Goal: Task Accomplishment & Management: Use online tool/utility

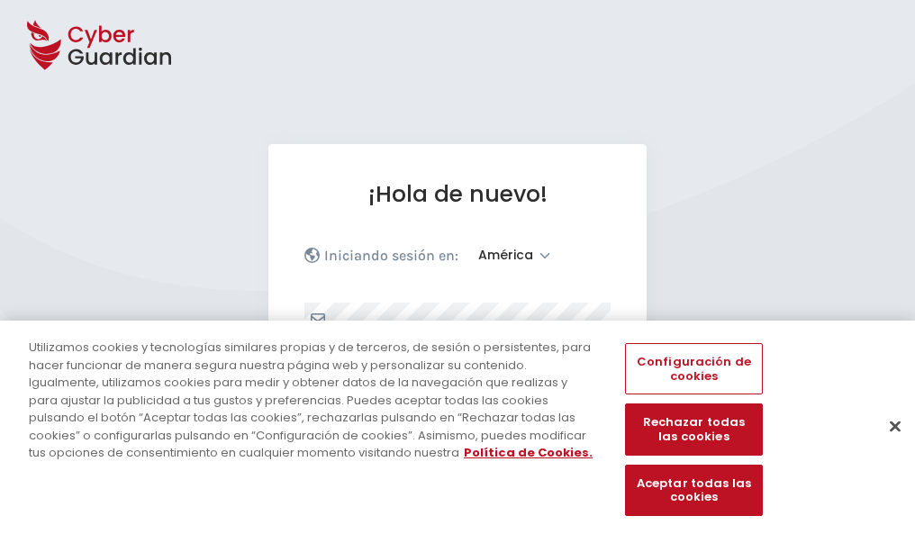
select select "América"
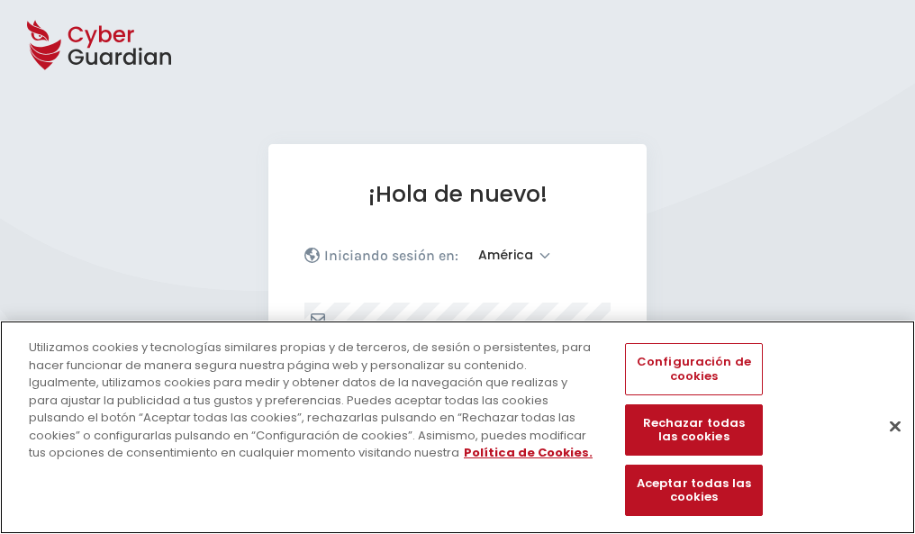
scroll to position [235, 0]
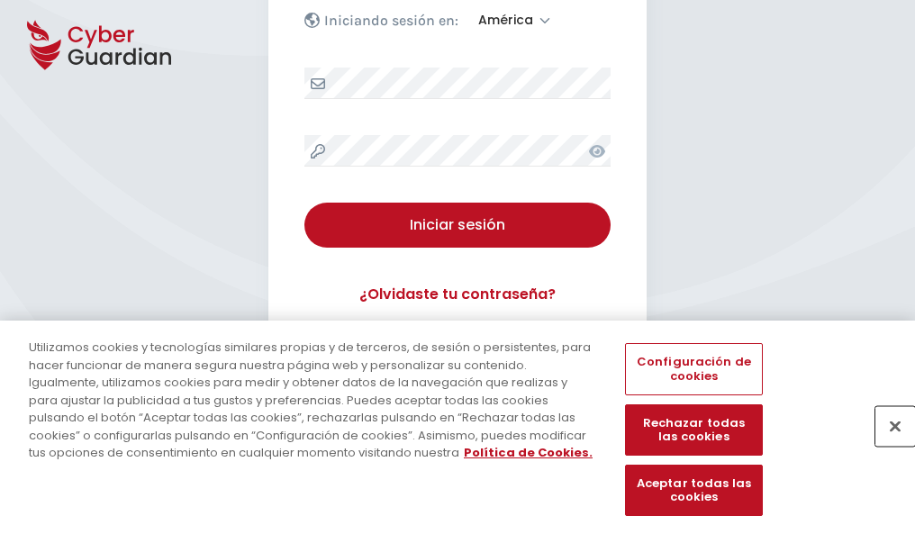
click at [886, 445] on button "Cerrar" at bounding box center [895, 426] width 40 height 40
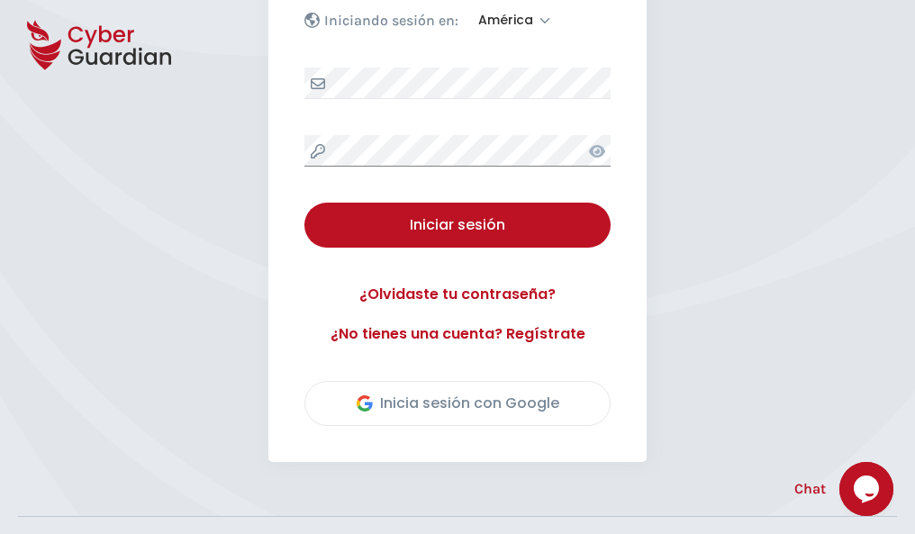
scroll to position [409, 0]
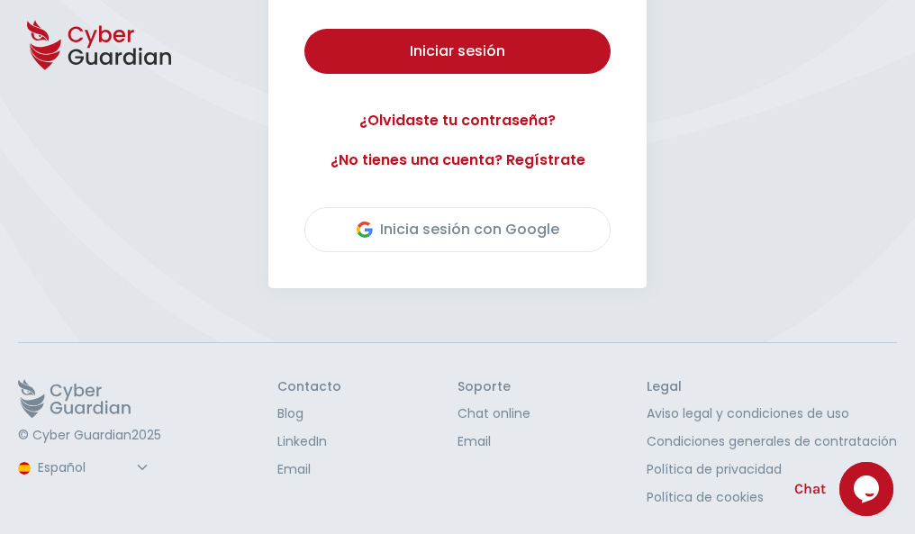
click at [304, 29] on button "Iniciar sesión" at bounding box center [457, 51] width 306 height 45
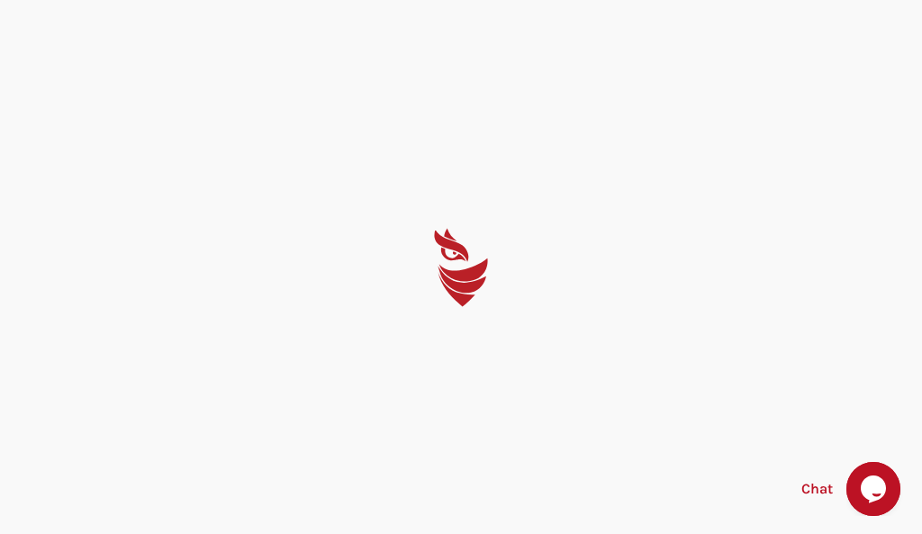
select select "English"
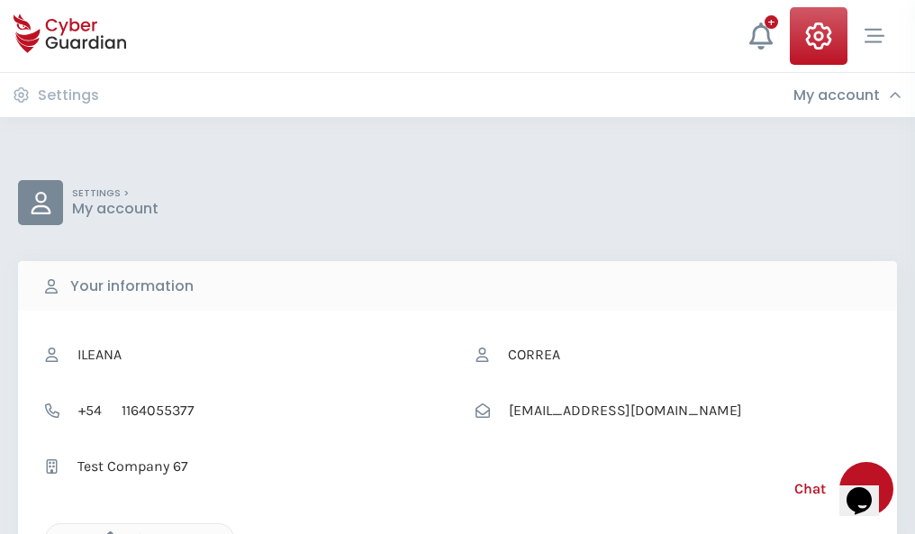
click at [105, 532] on icon "button" at bounding box center [105, 538] width 15 height 15
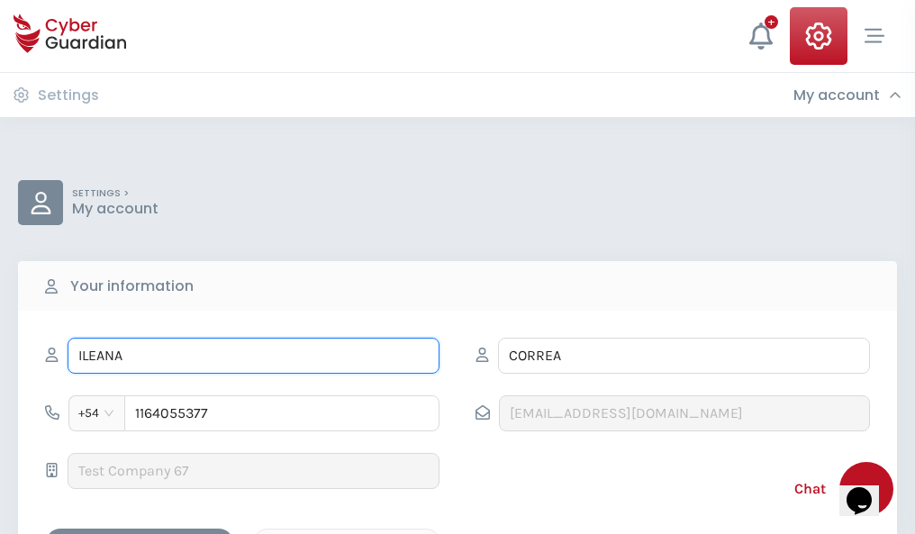
click at [253, 356] on input "ILEANA" at bounding box center [254, 356] width 372 height 36
type input "I"
type input "Juliana"
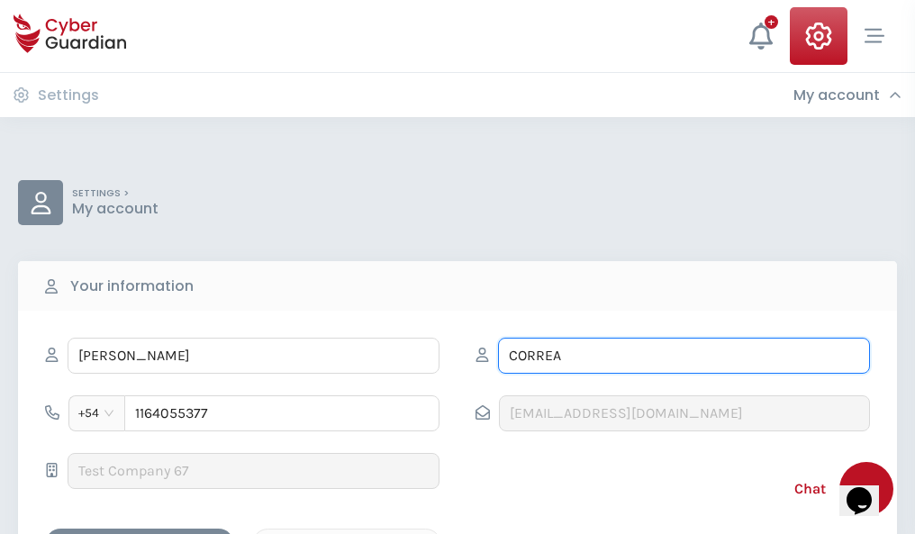
click at [683, 356] on input "CORREA" at bounding box center [684, 356] width 372 height 36
type input "C"
type input "Escribano"
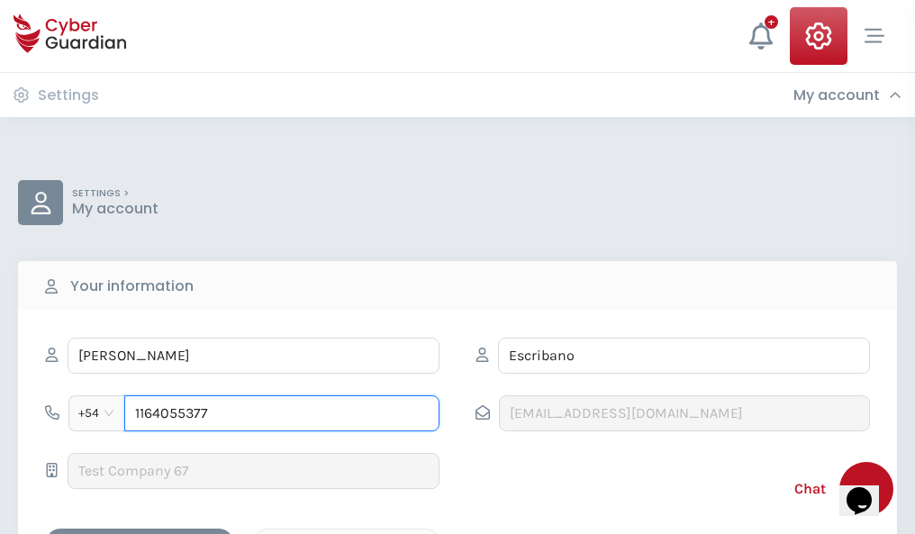
click at [282, 413] on input "1164055377" at bounding box center [281, 413] width 315 height 36
type input "1"
type input "4824224667"
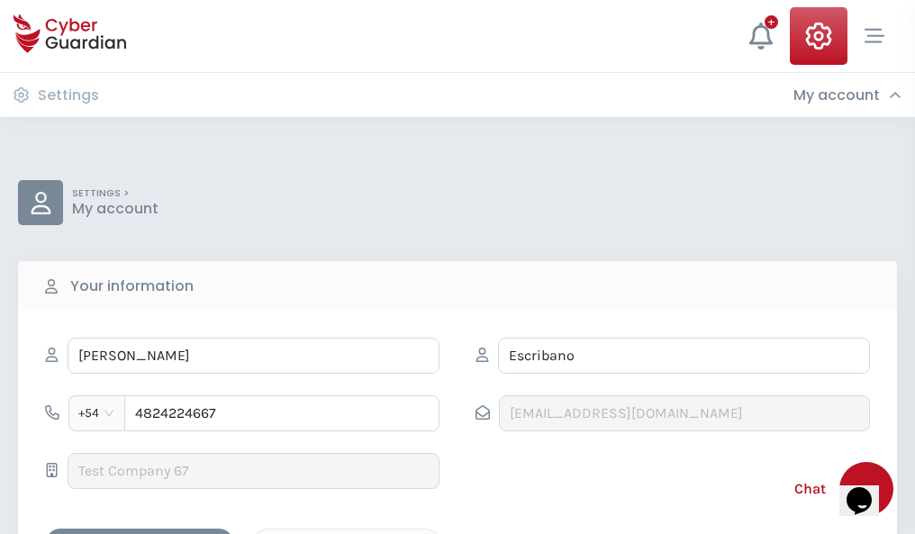
click at [347, 533] on div "Cancel" at bounding box center [346, 544] width 160 height 23
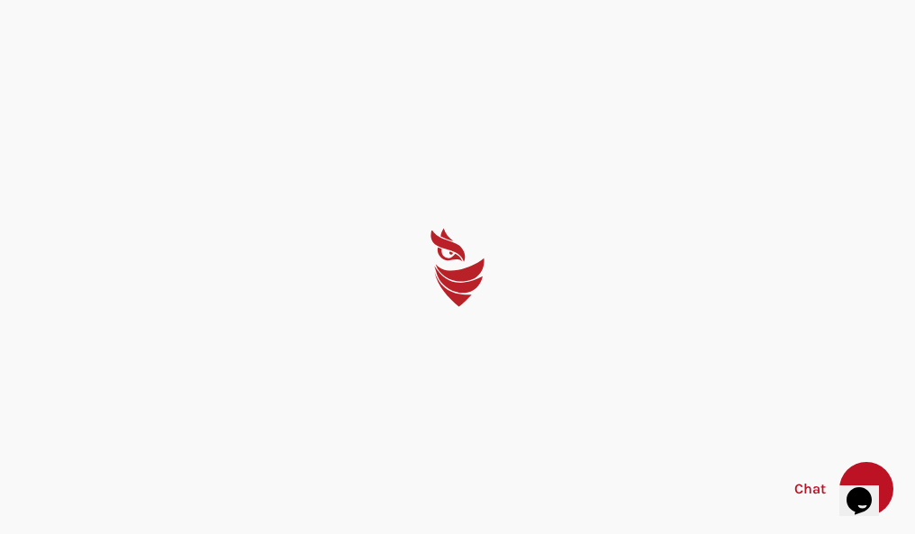
select select "English"
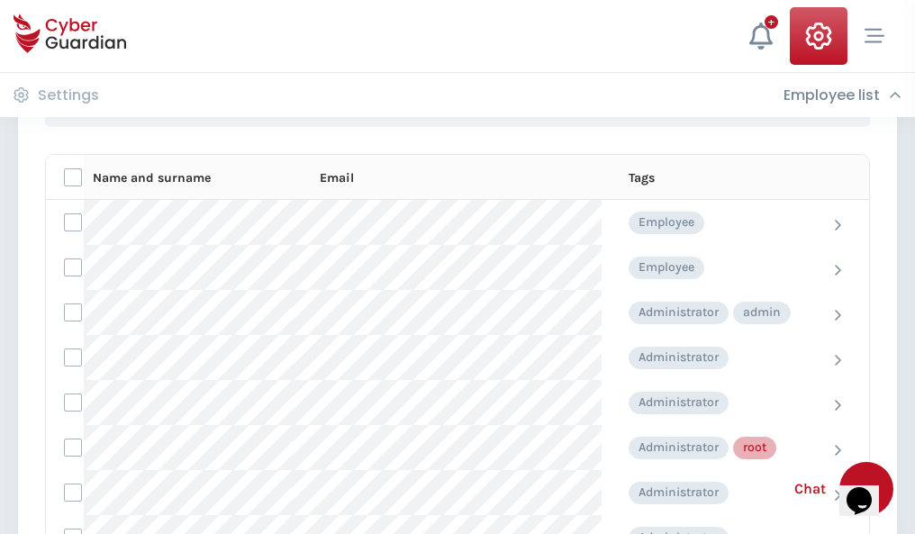
scroll to position [906, 0]
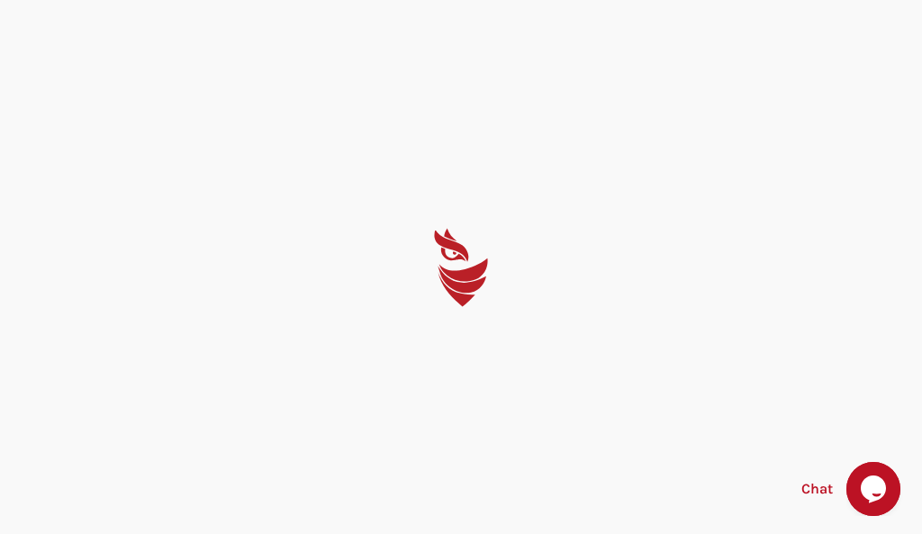
select select "English"
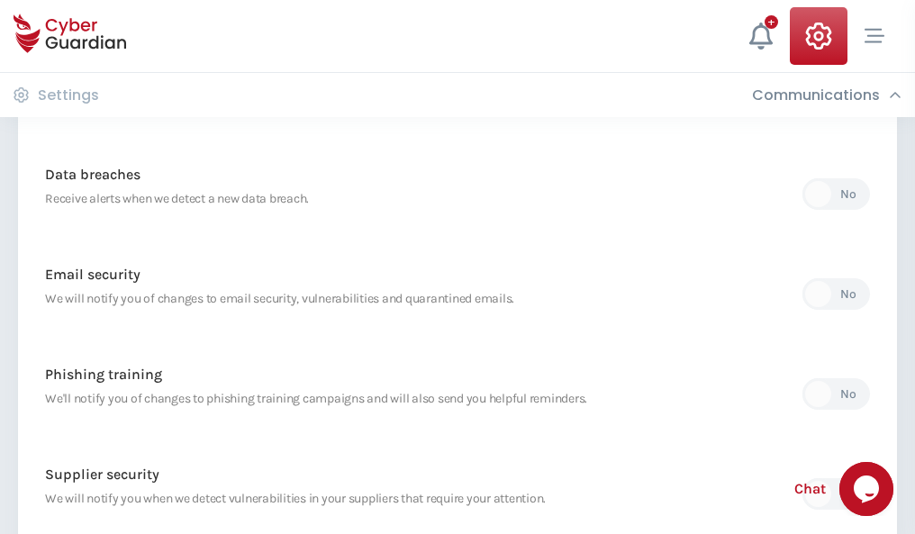
scroll to position [948, 0]
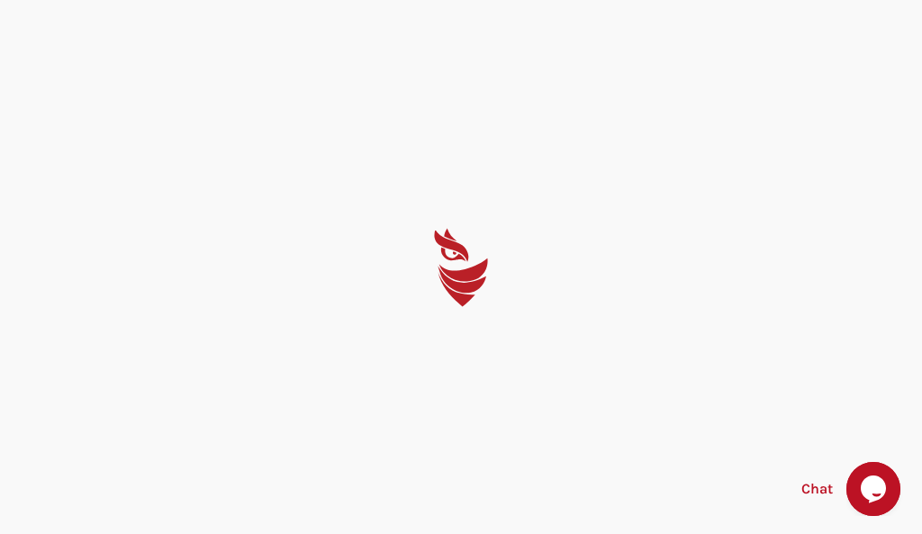
select select "English"
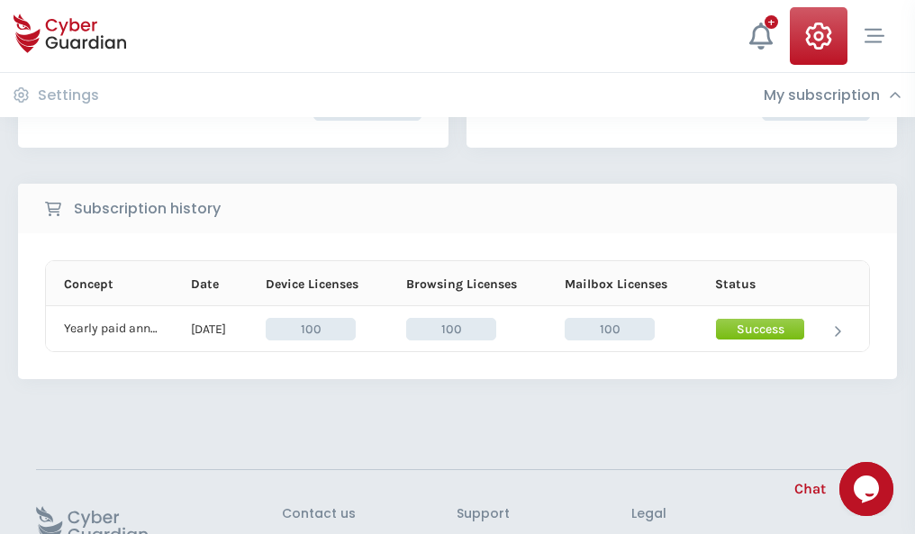
scroll to position [456, 0]
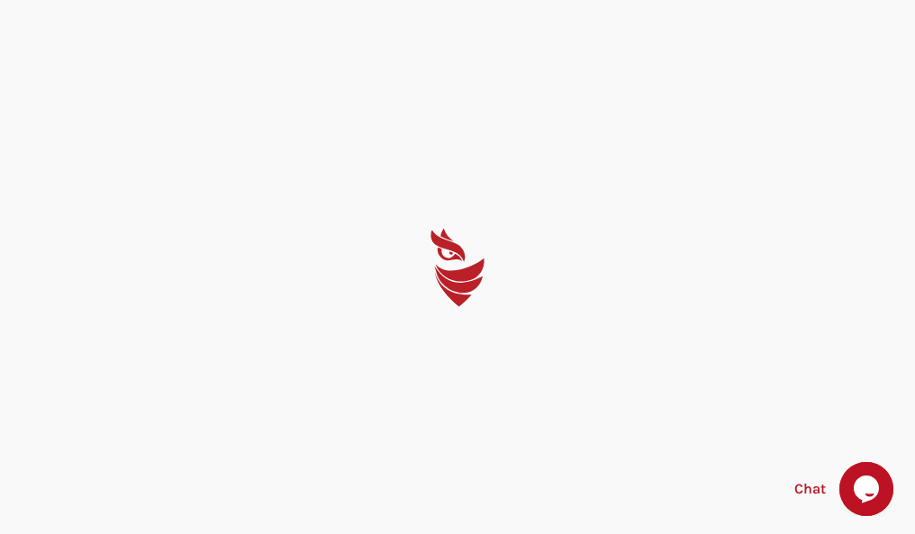
select select "English"
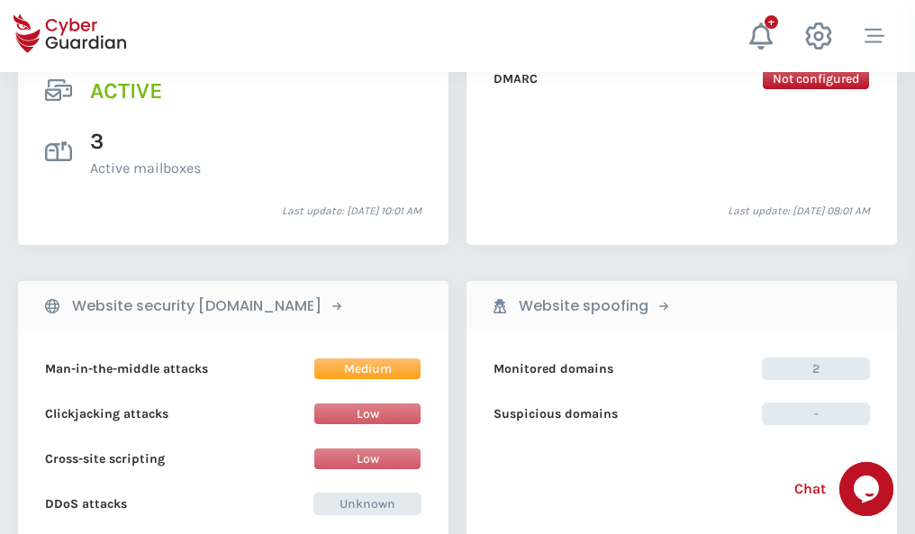
scroll to position [1829, 0]
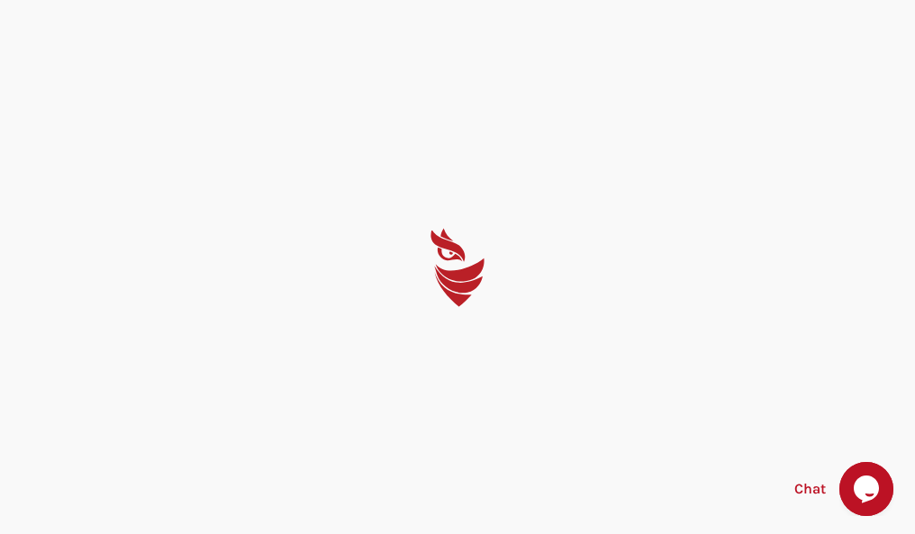
select select "English"
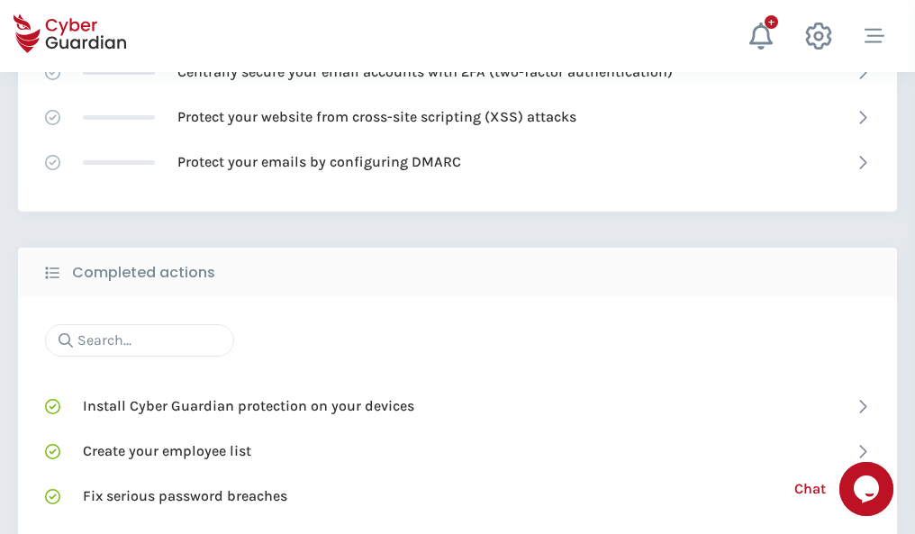
scroll to position [1199, 0]
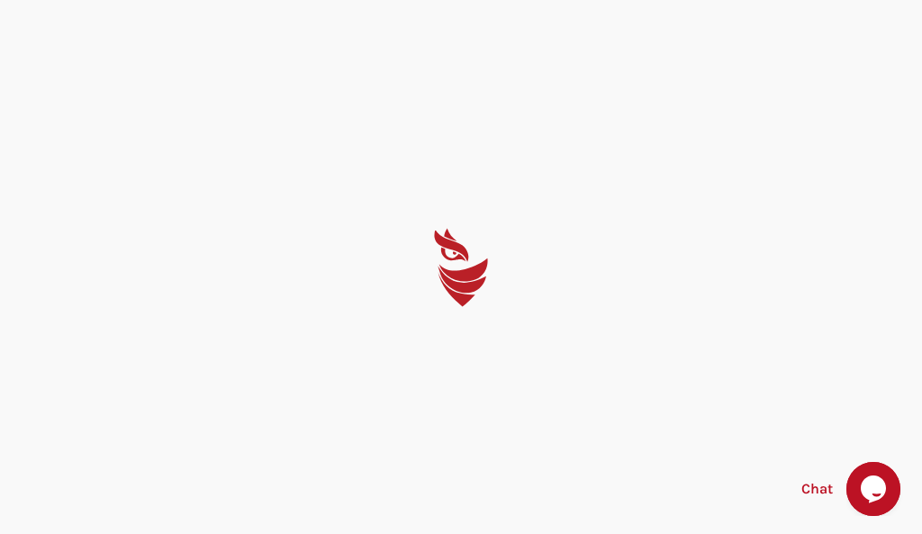
select select "English"
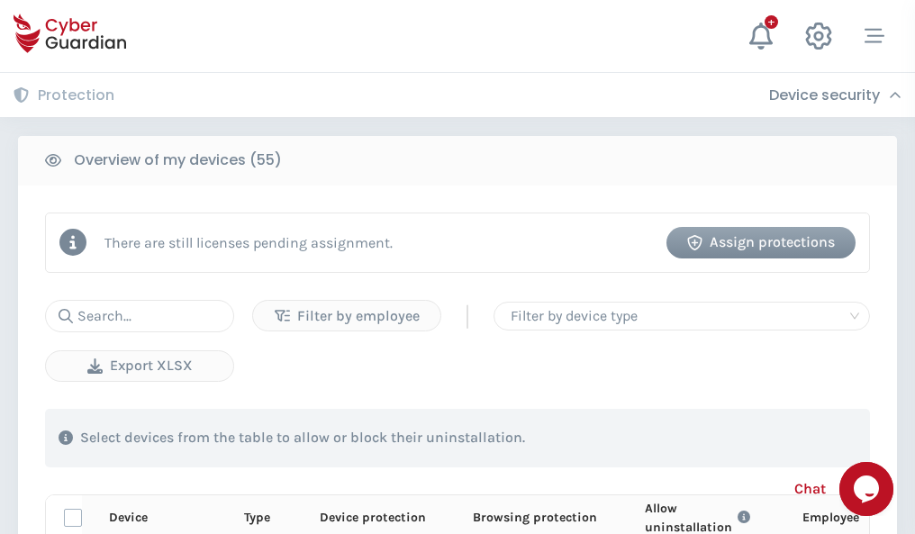
scroll to position [1569, 0]
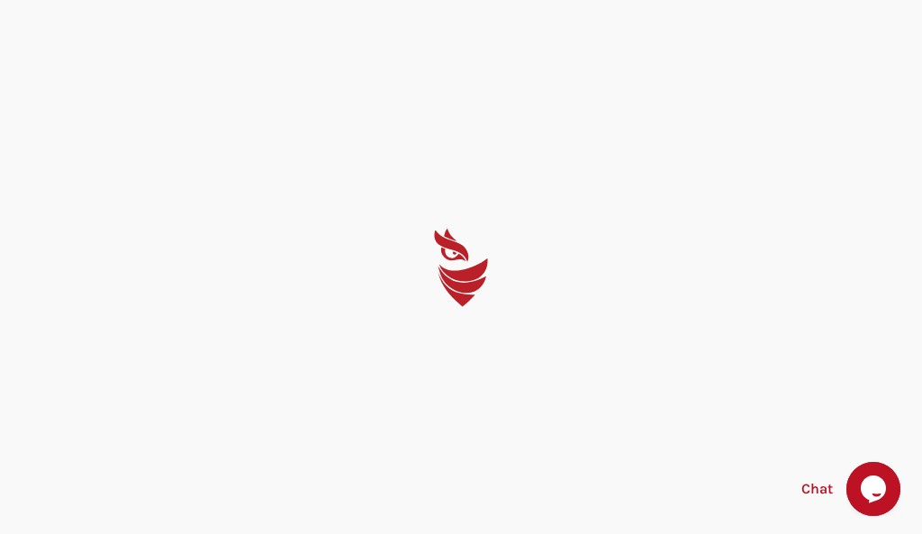
select select "English"
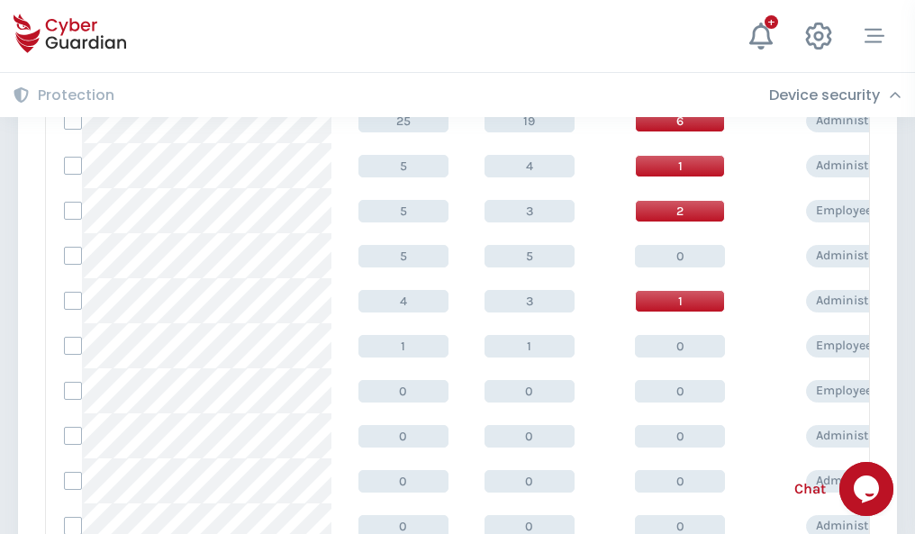
scroll to position [907, 0]
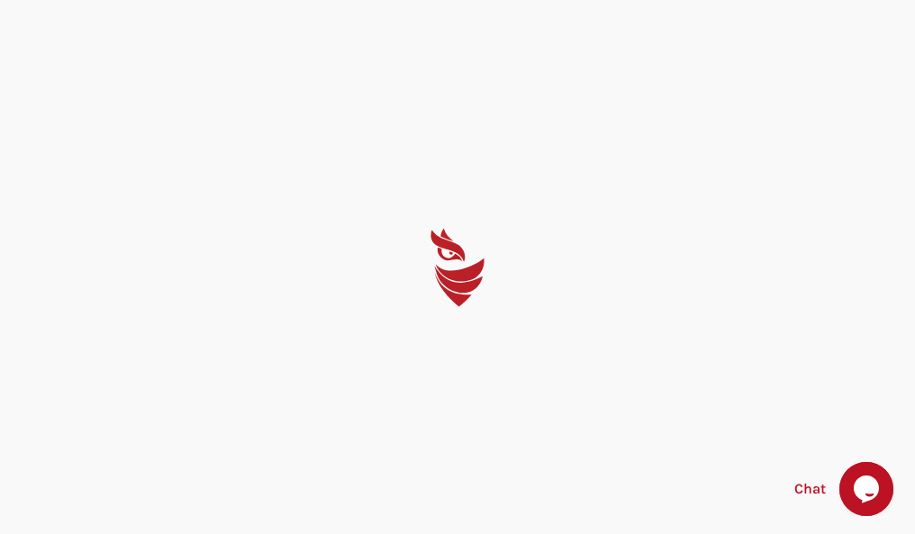
select select "English"
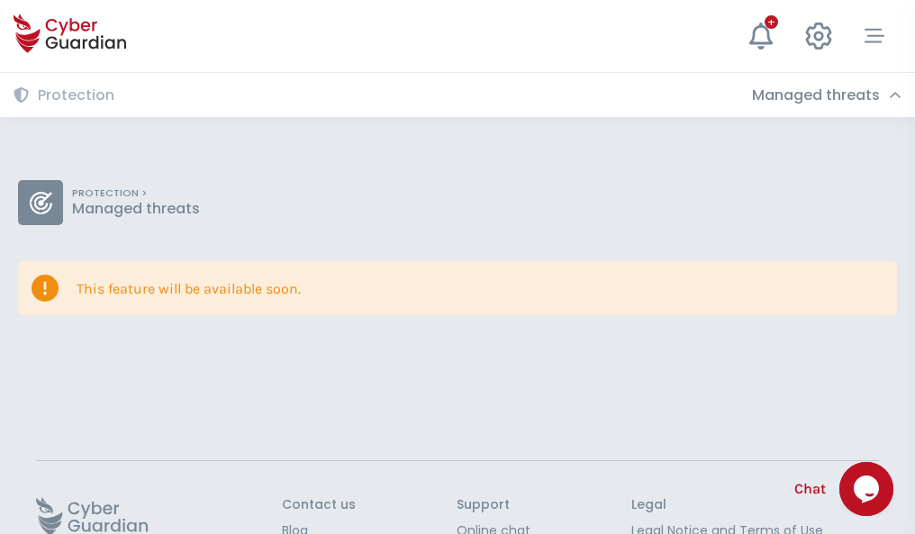
scroll to position [117, 0]
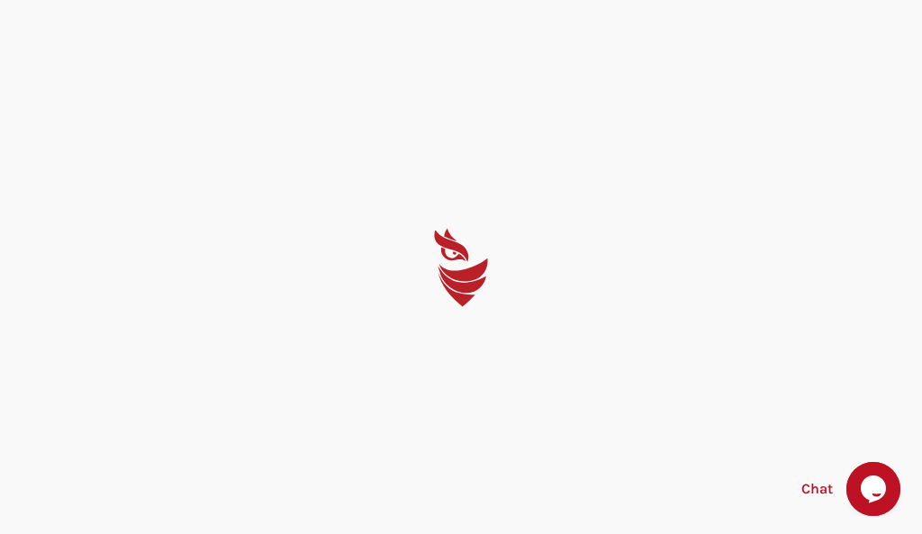
select select "English"
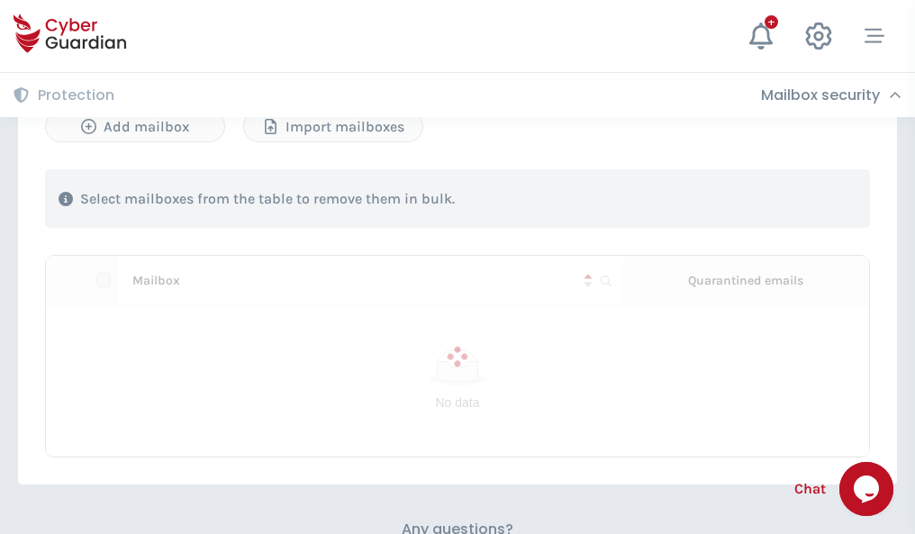
scroll to position [771, 0]
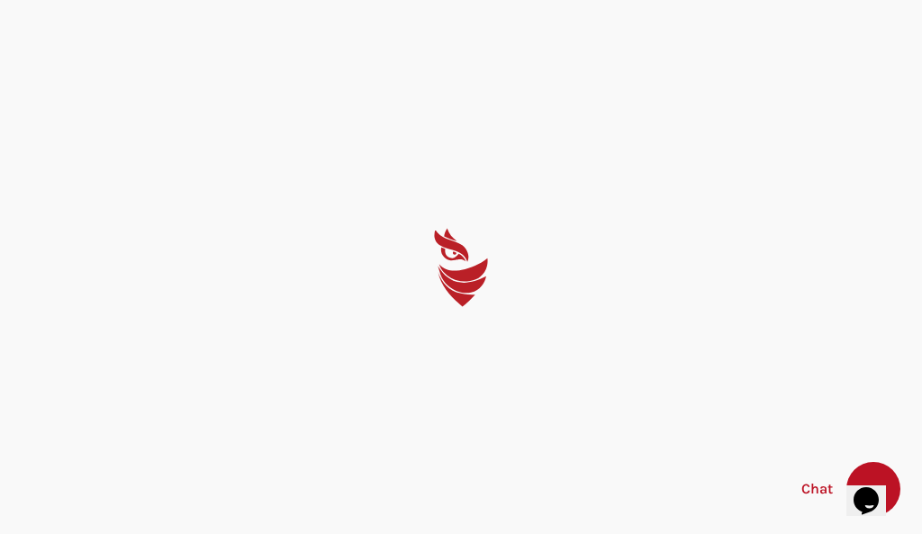
select select "English"
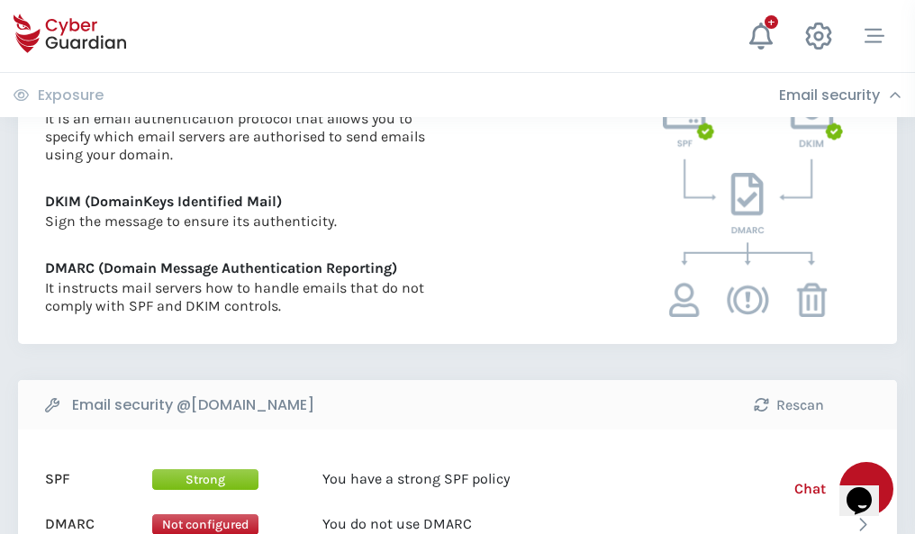
scroll to position [971, 0]
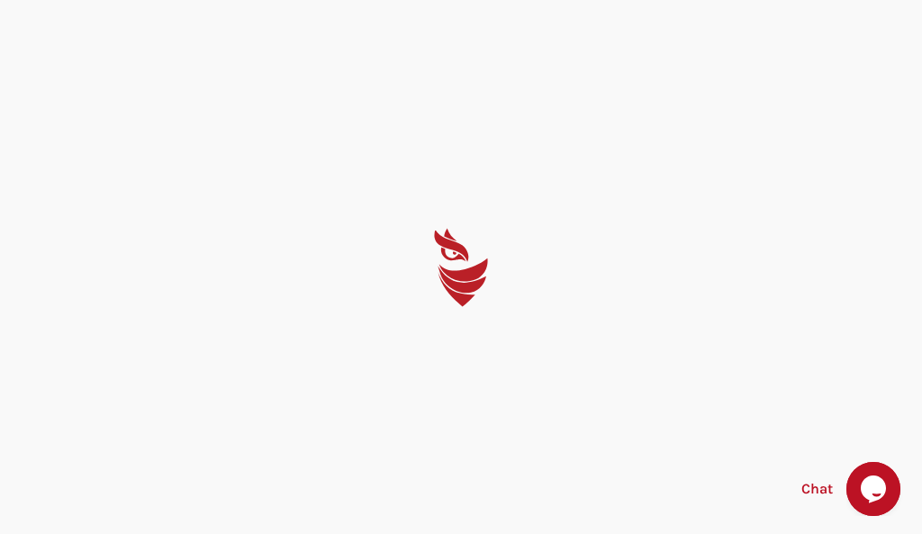
select select "English"
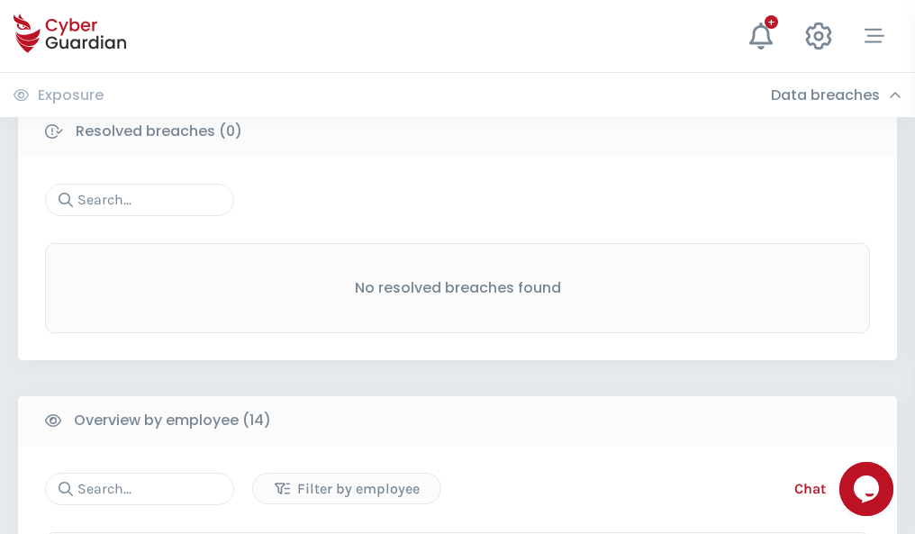
scroll to position [1626, 0]
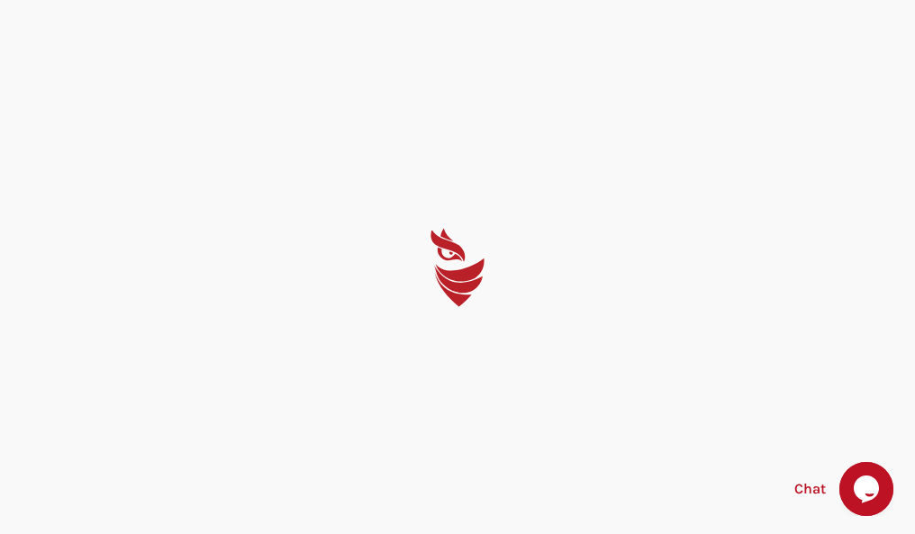
select select "English"
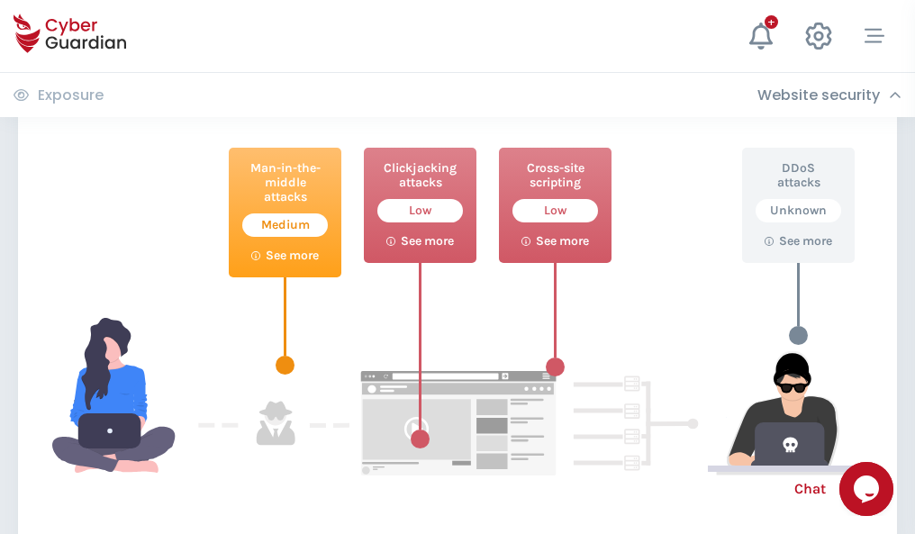
scroll to position [980, 0]
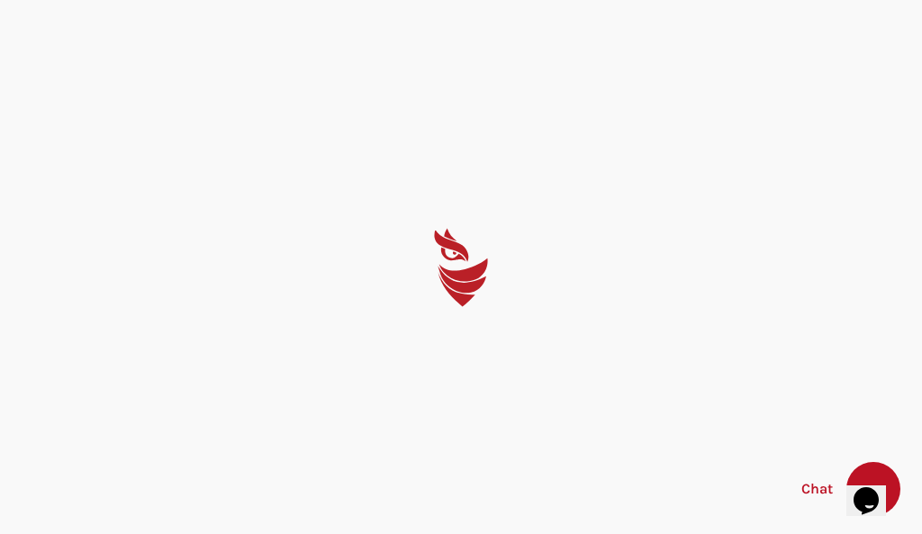
select select "English"
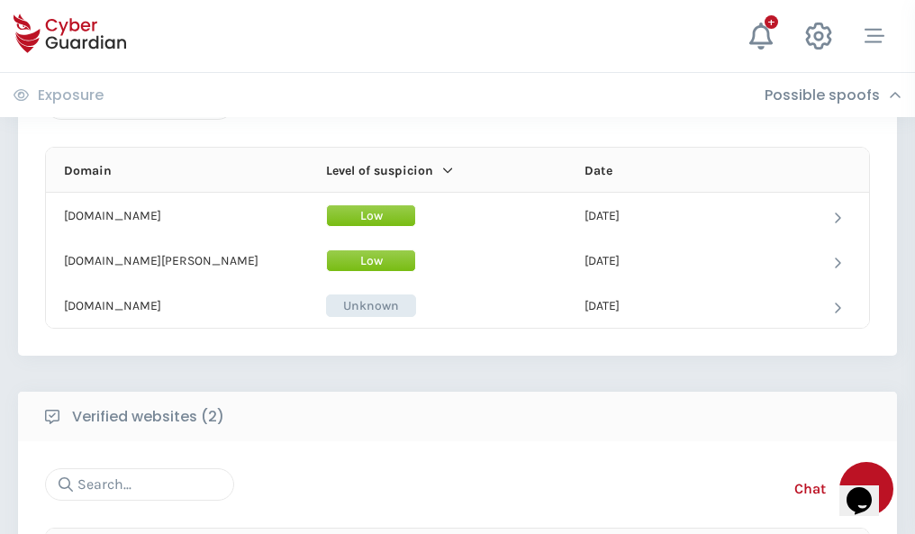
scroll to position [1080, 0]
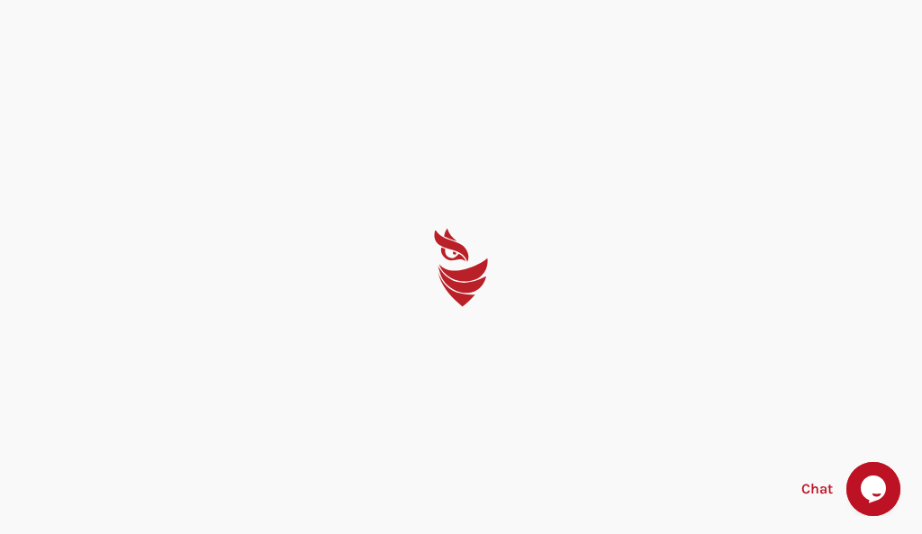
select select "English"
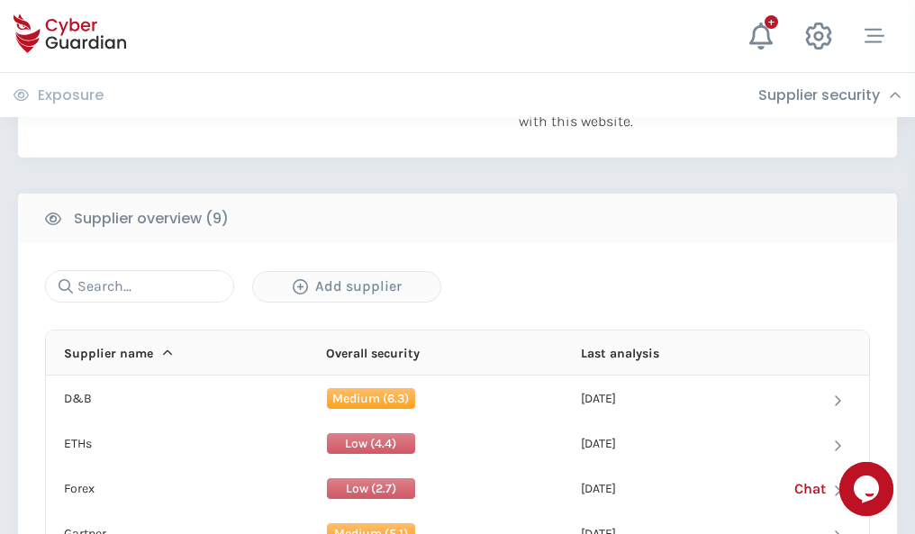
scroll to position [1256, 0]
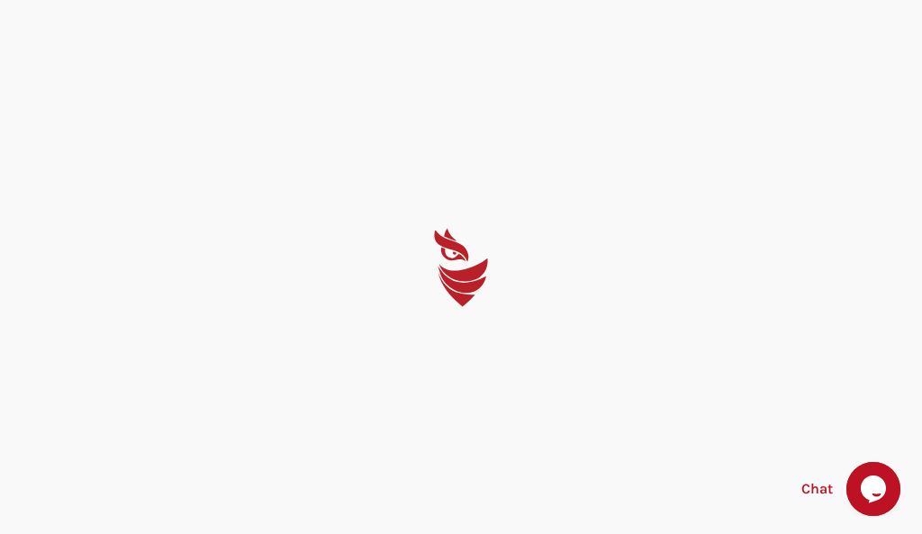
select select "English"
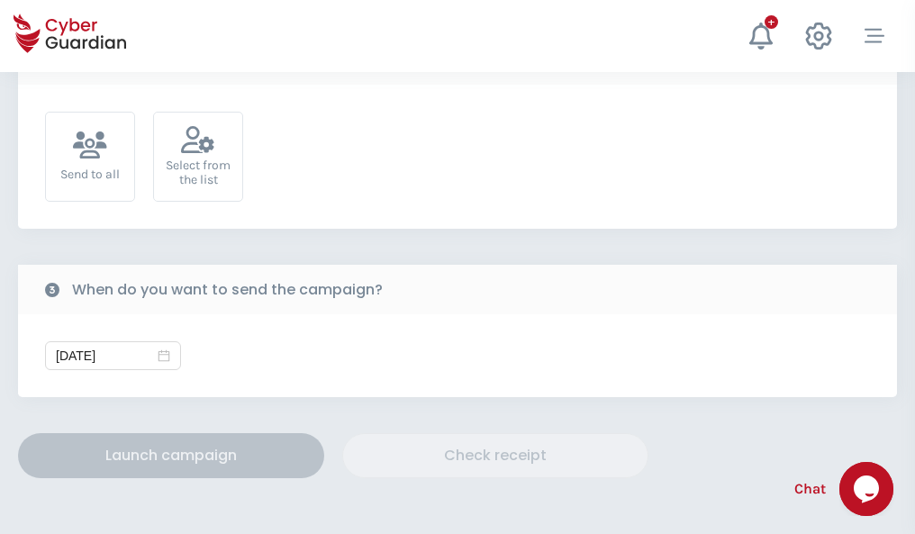
scroll to position [659, 0]
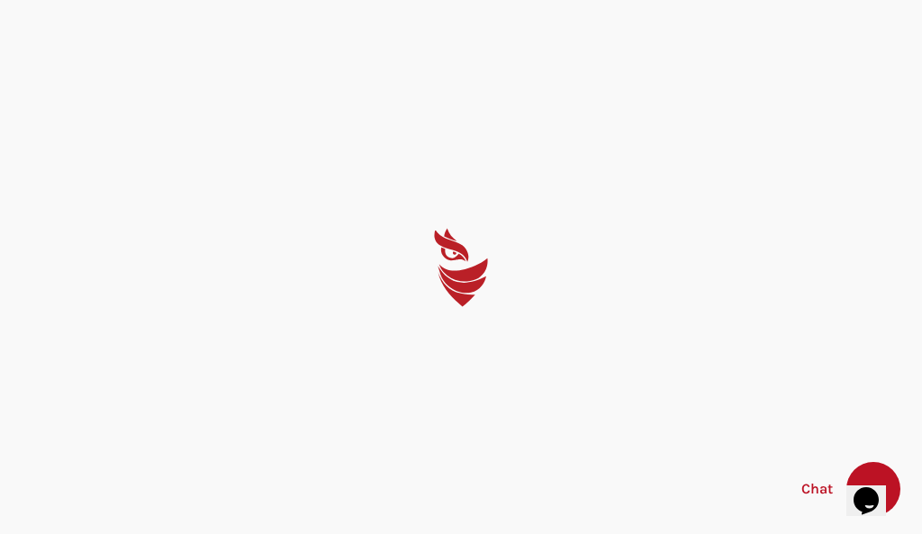
select select "English"
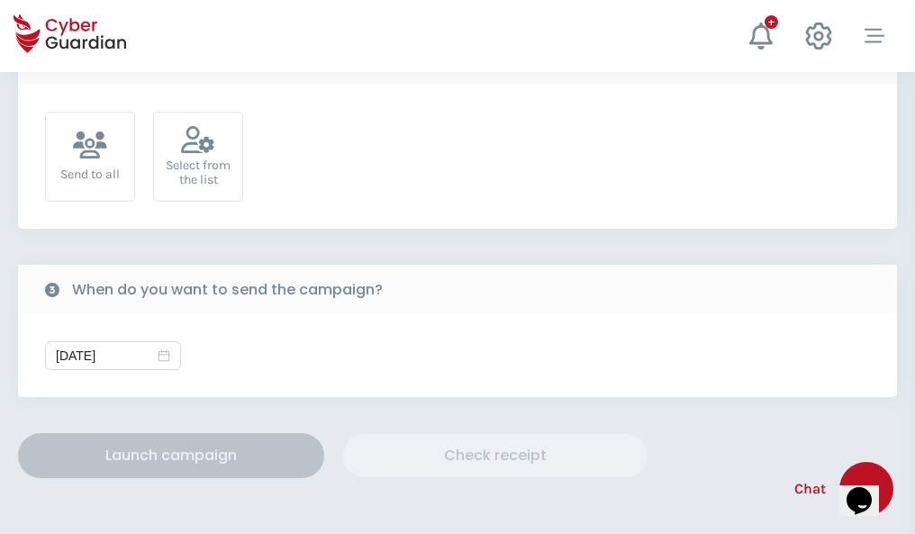
scroll to position [659, 0]
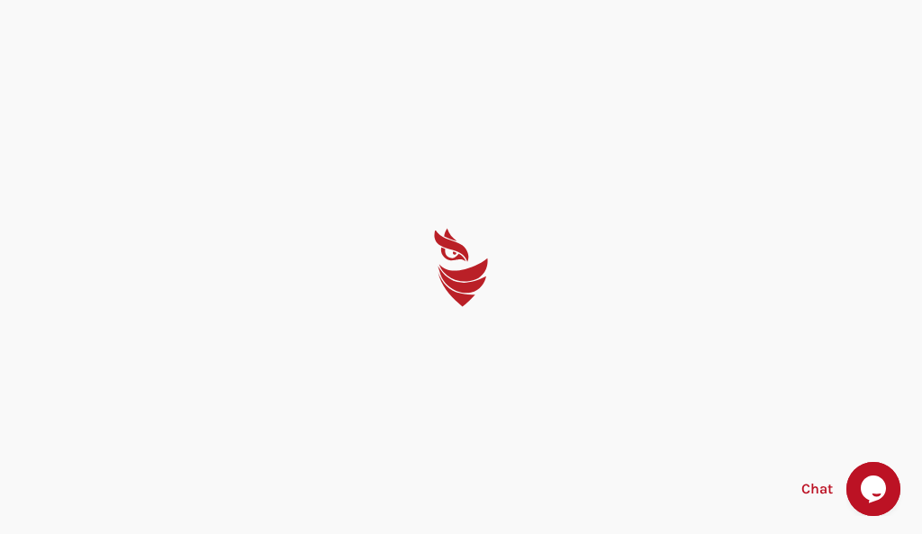
select select "English"
